Goal: Task Accomplishment & Management: Use online tool/utility

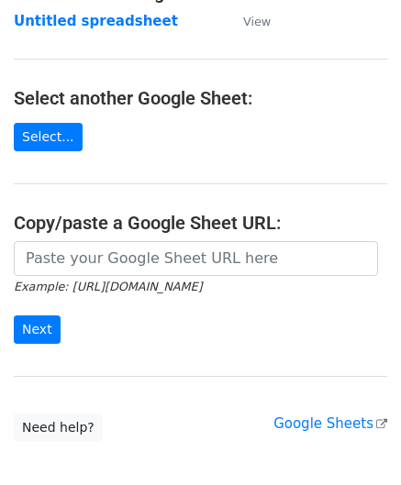
scroll to position [184, 0]
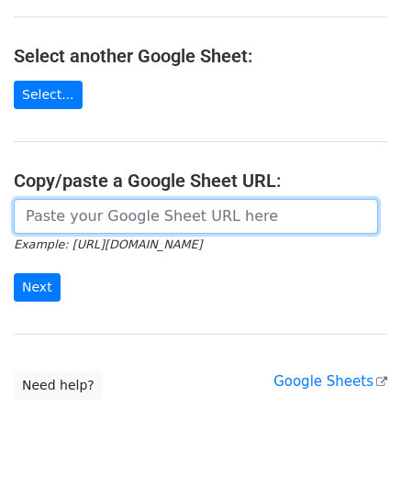
click at [83, 211] on input "url" at bounding box center [196, 216] width 364 height 35
paste input "[URL][DOMAIN_NAME]"
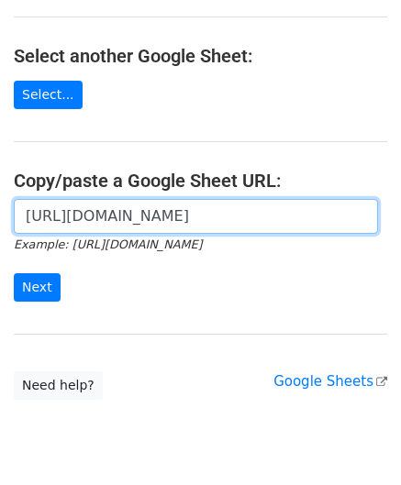
scroll to position [0, 389]
type input "[URL][DOMAIN_NAME]"
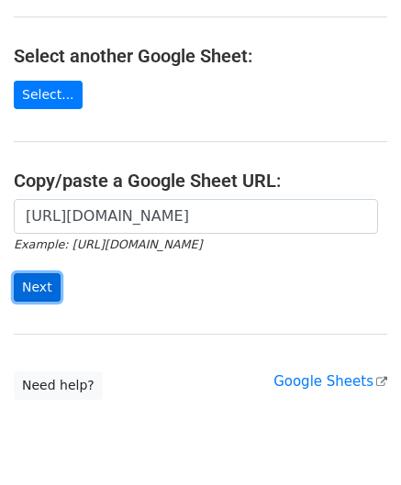
click at [45, 284] on input "Next" at bounding box center [37, 287] width 47 height 28
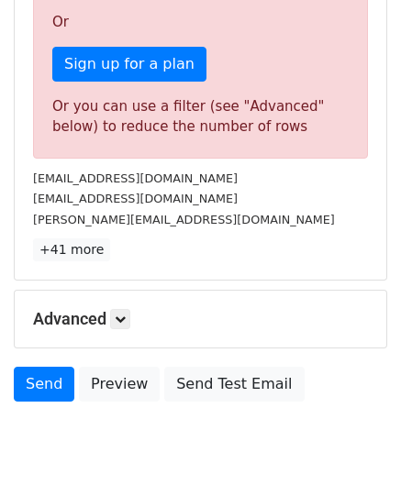
scroll to position [619, 0]
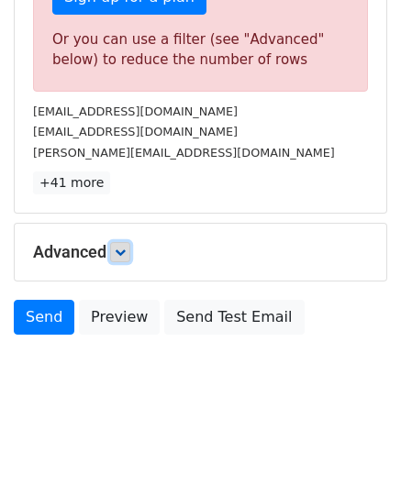
click at [127, 256] on link at bounding box center [120, 252] width 20 height 20
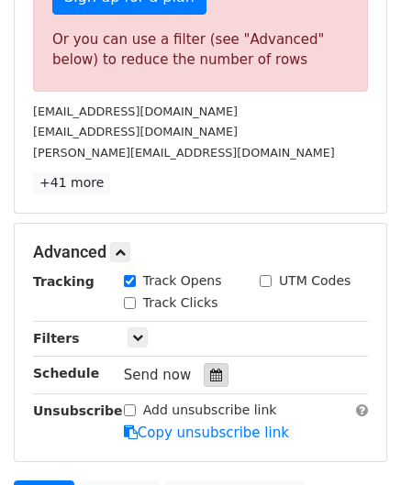
click at [210, 369] on icon at bounding box center [216, 375] width 12 height 13
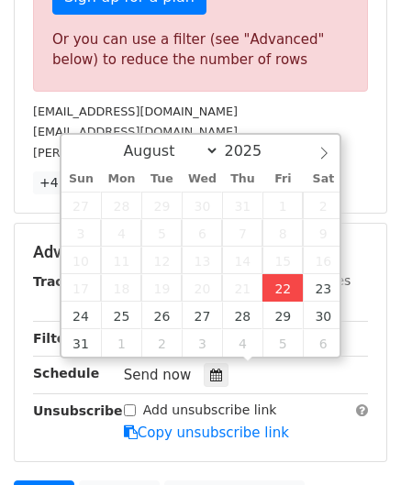
type input "[DATE] 12:00"
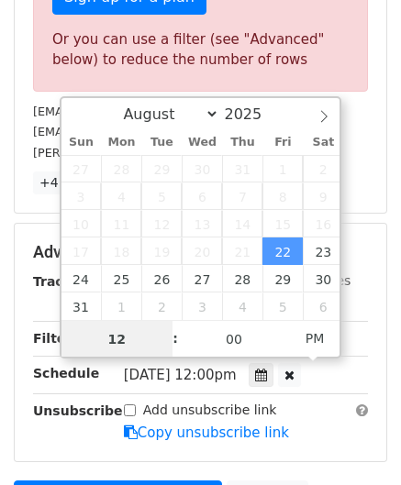
paste input "9"
type input "9"
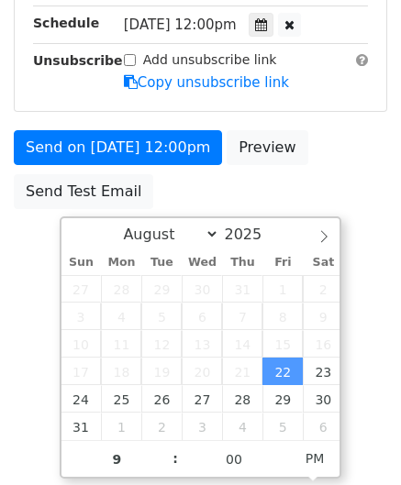
type input "[DATE] 21:00"
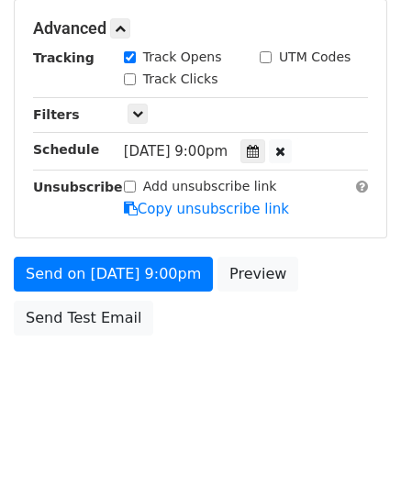
scroll to position [842, 0]
